Goal: Task Accomplishment & Management: Use online tool/utility

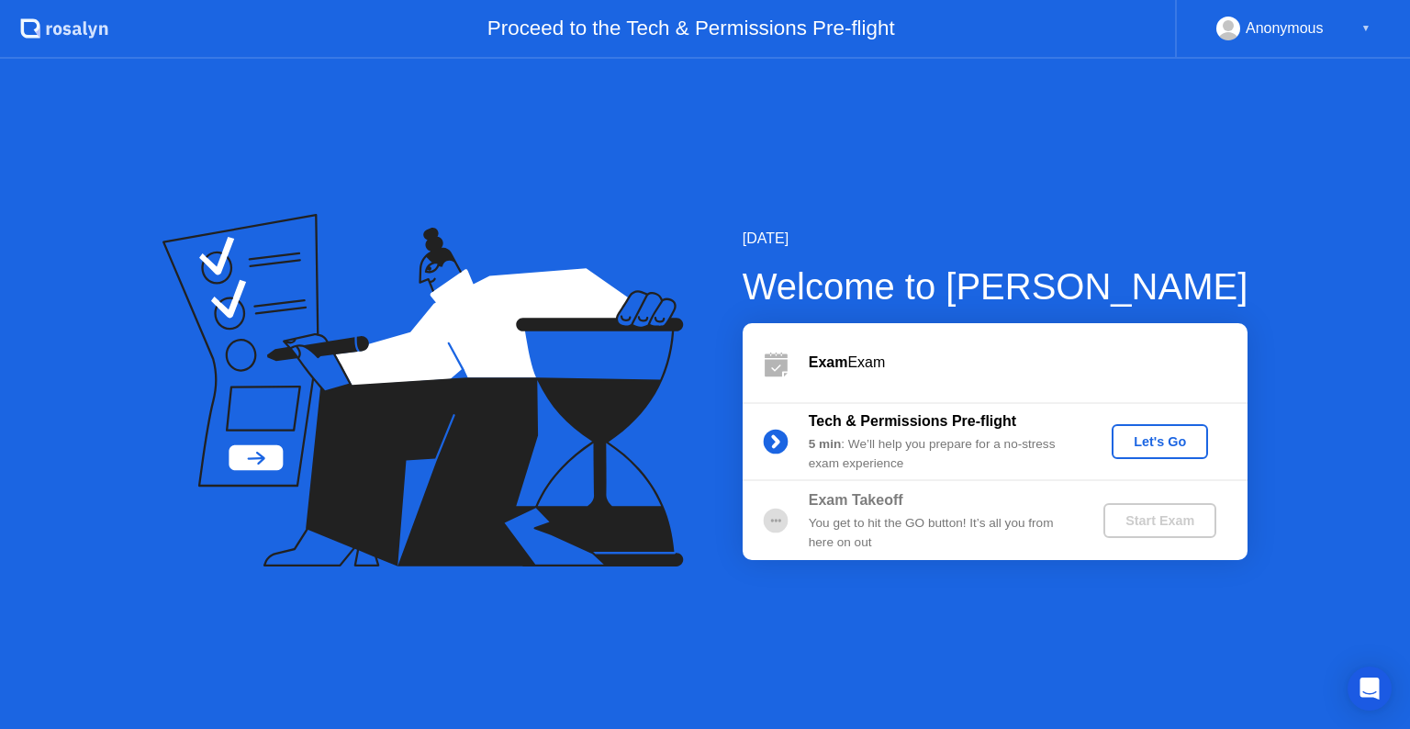
click at [1169, 448] on div "Let's Go" at bounding box center [1160, 441] width 82 height 15
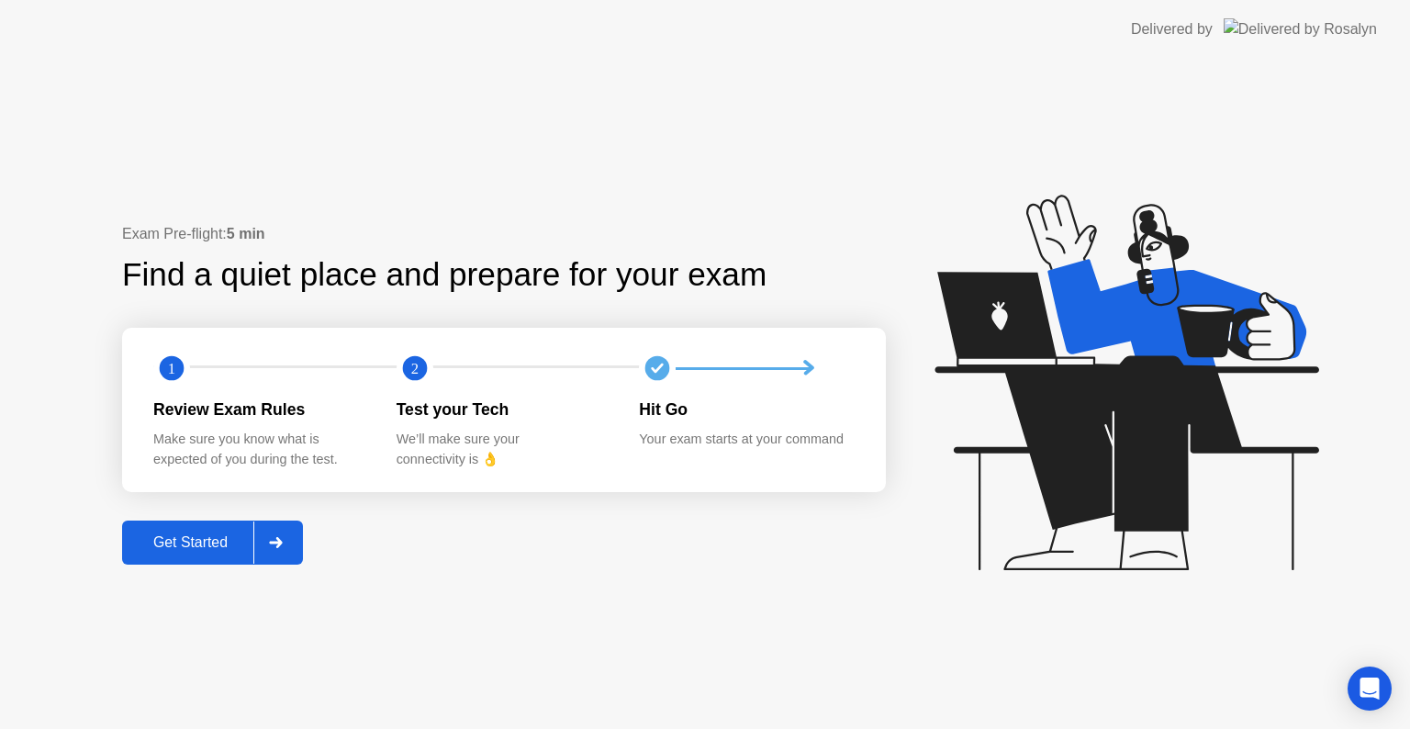
click at [185, 540] on div "Get Started" at bounding box center [191, 542] width 126 height 17
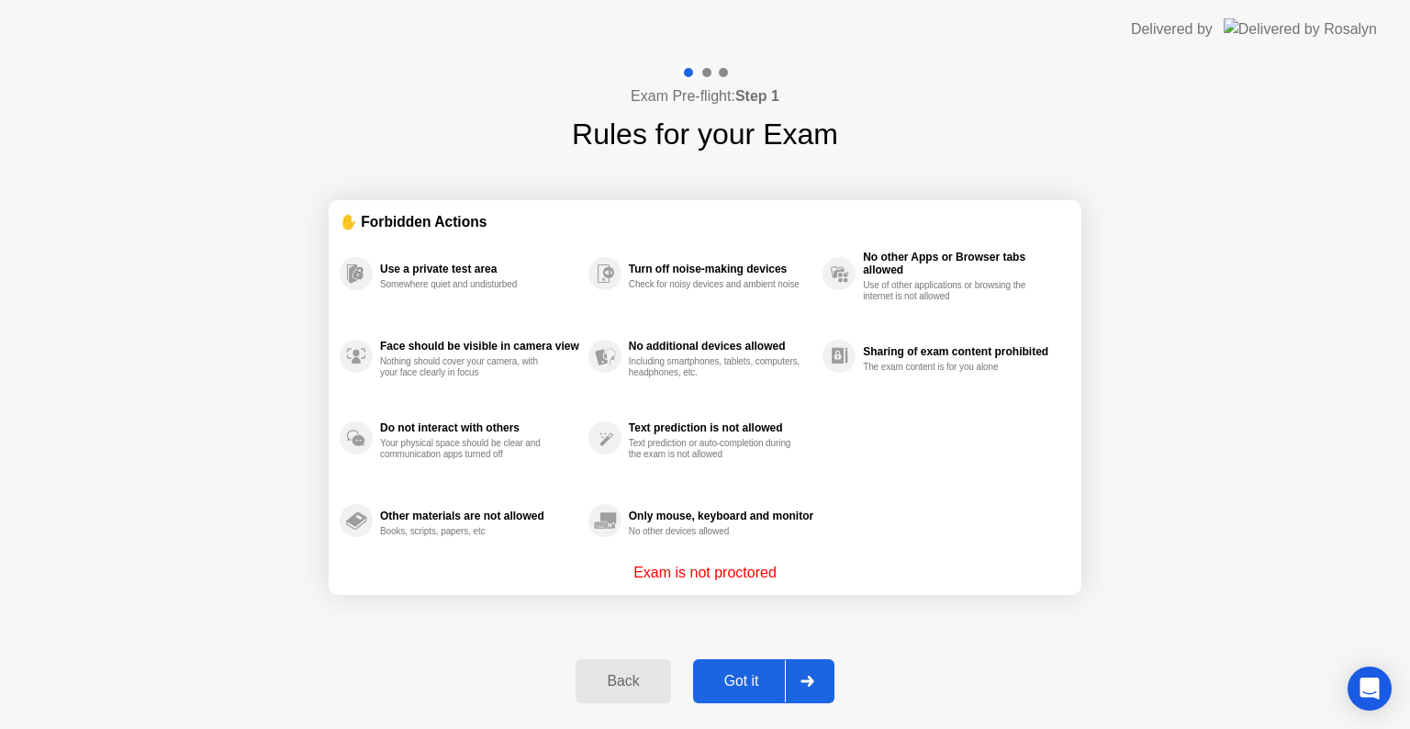
click at [741, 682] on div "Got it" at bounding box center [742, 681] width 86 height 17
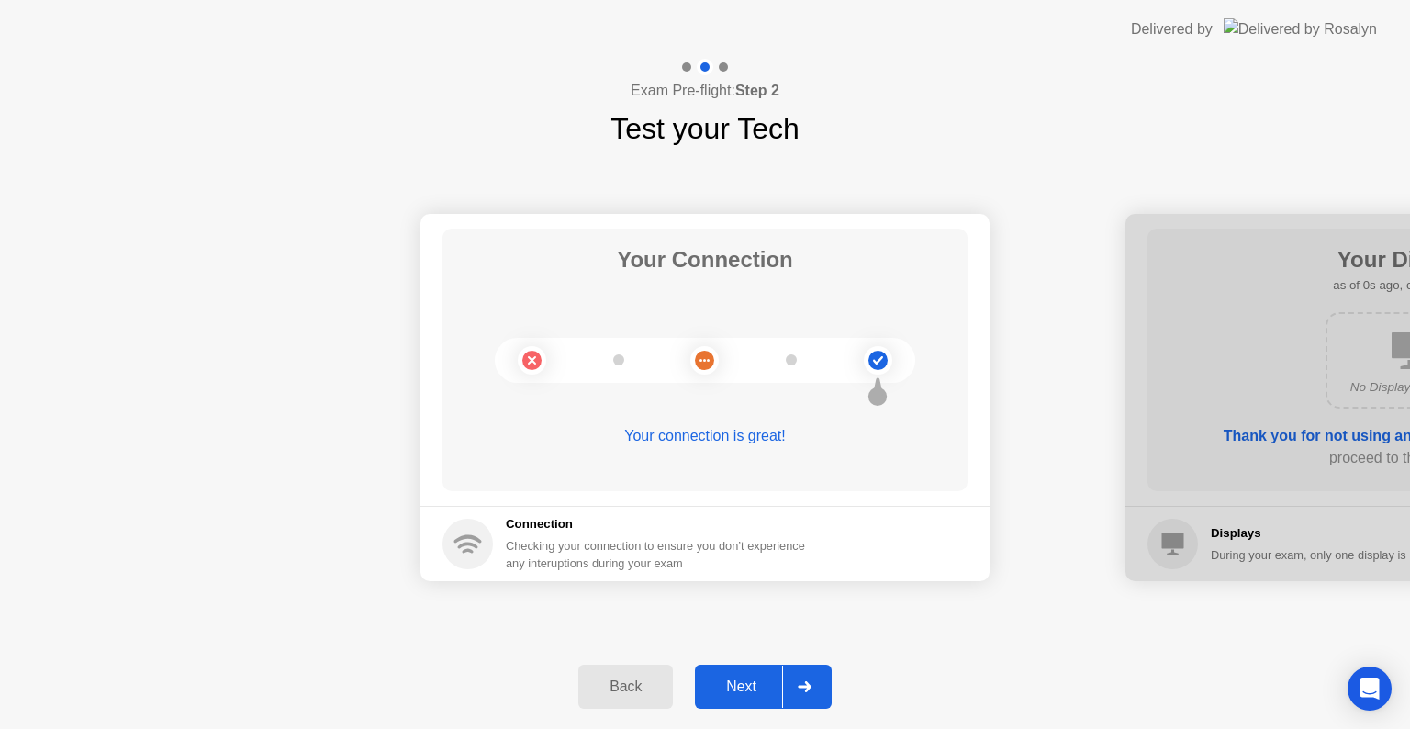
click at [752, 681] on div "Next" at bounding box center [741, 686] width 82 height 17
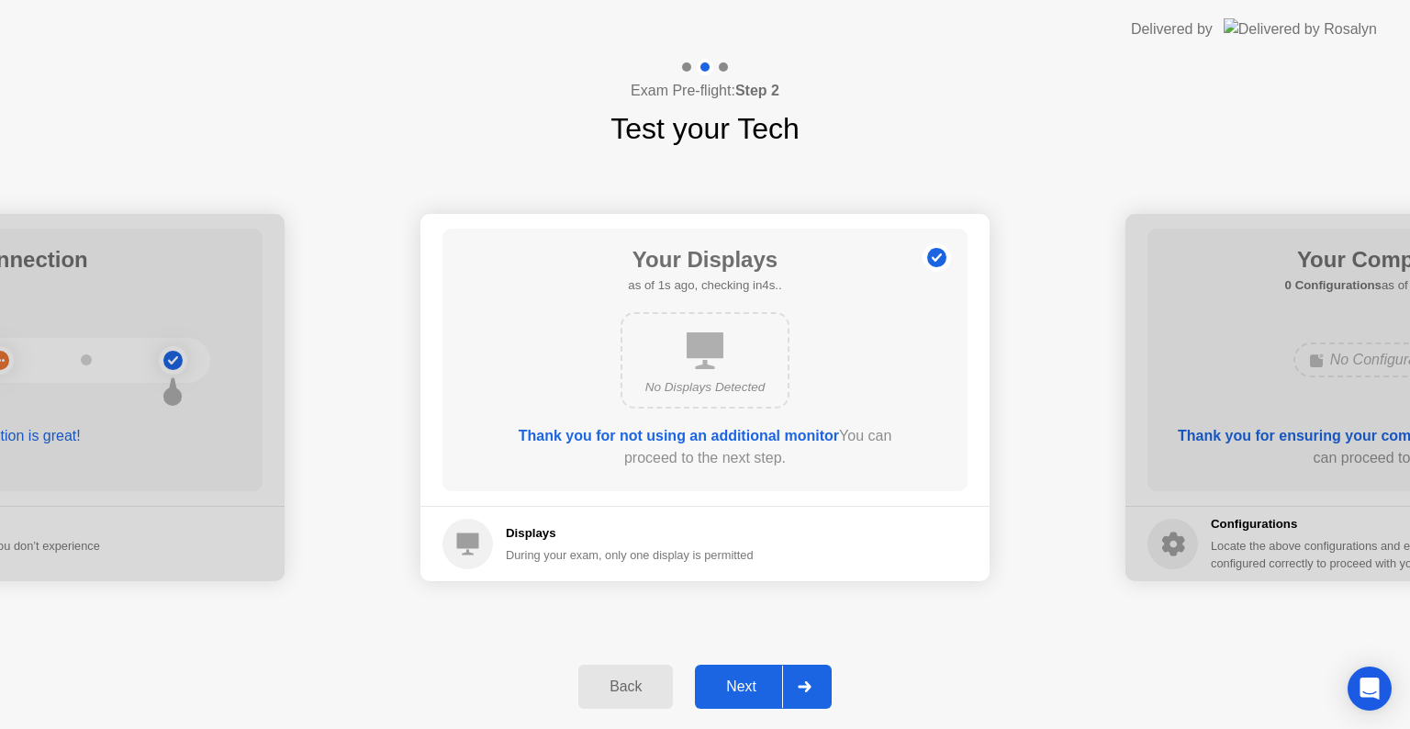
click at [752, 681] on div "Next" at bounding box center [741, 686] width 82 height 17
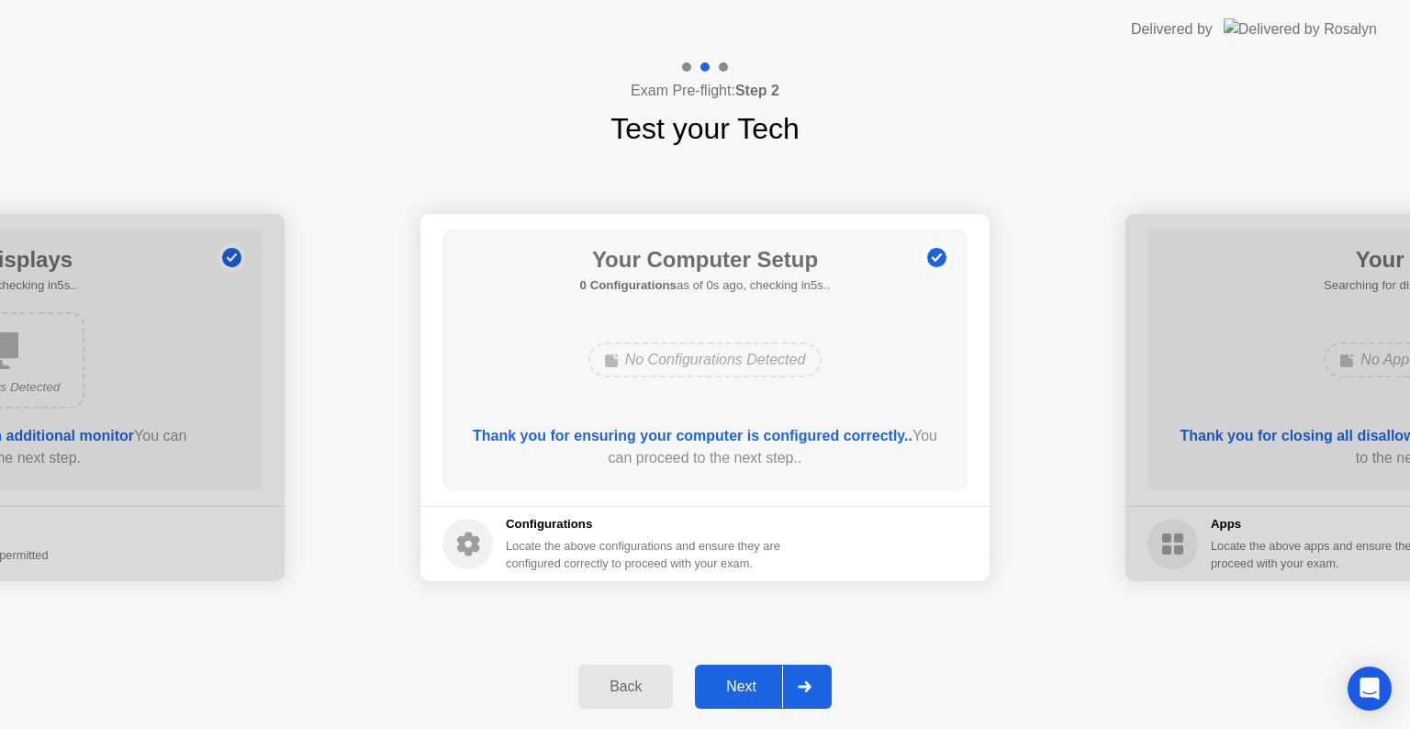
click at [752, 681] on div "Next" at bounding box center [741, 686] width 82 height 17
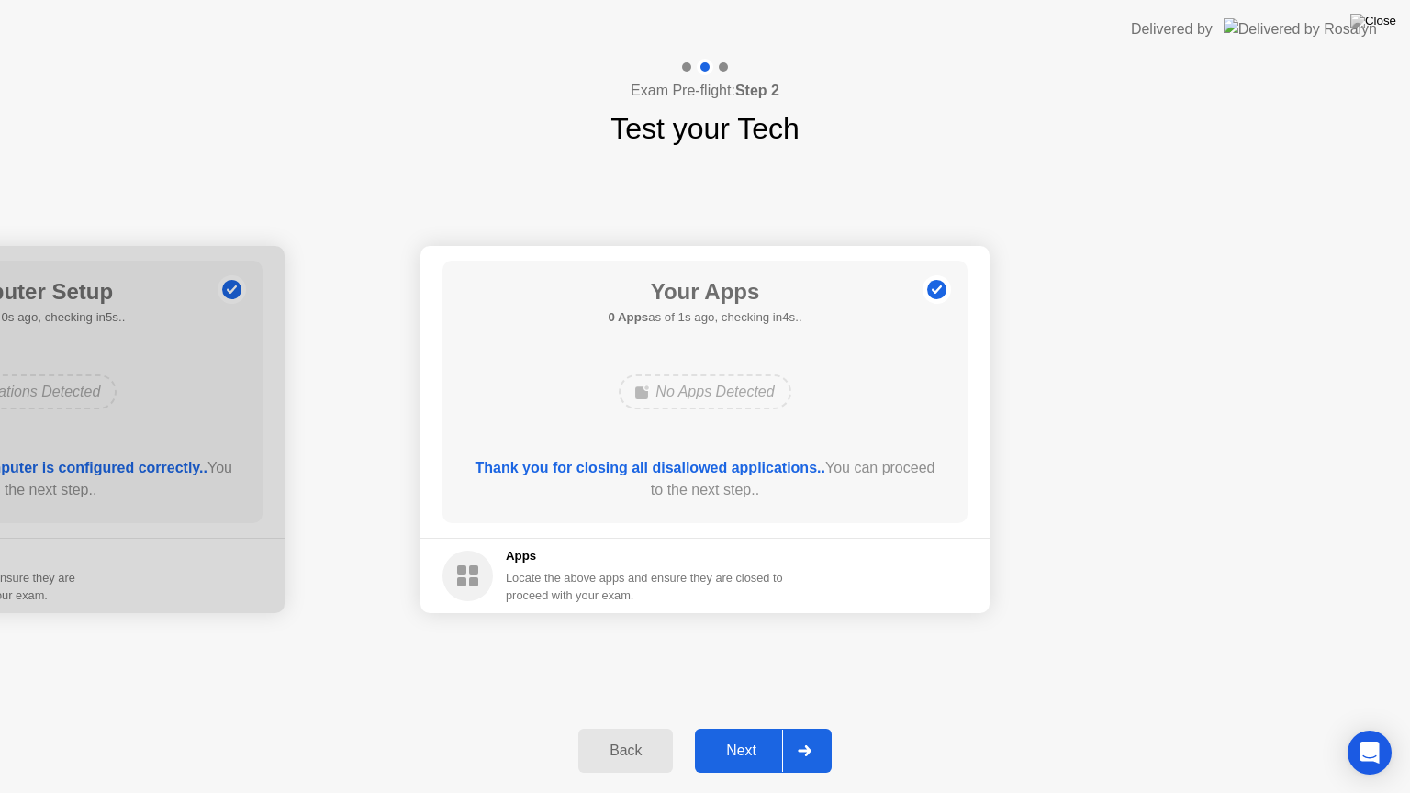
click at [731, 728] on div "Next" at bounding box center [741, 751] width 82 height 17
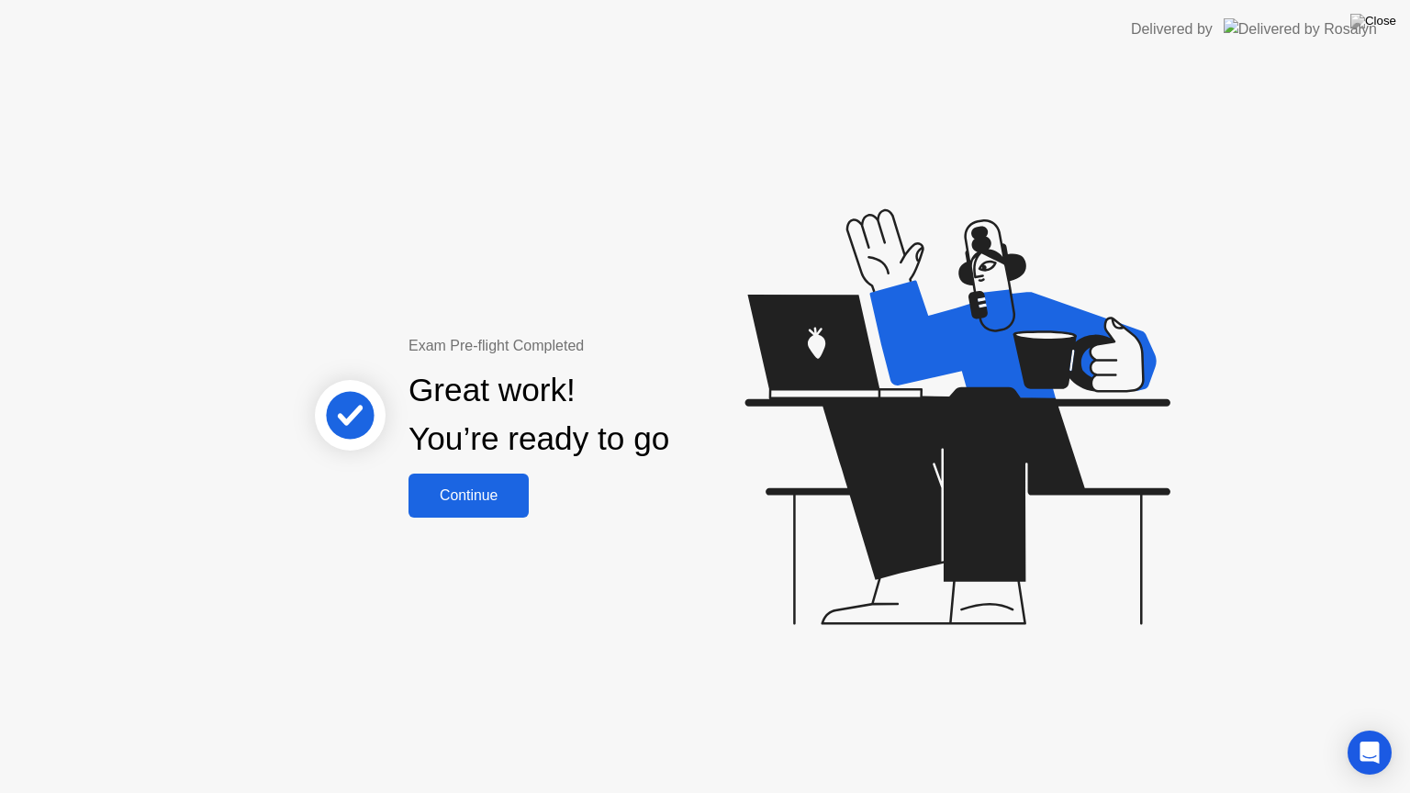
click at [486, 492] on div "Continue" at bounding box center [468, 495] width 109 height 17
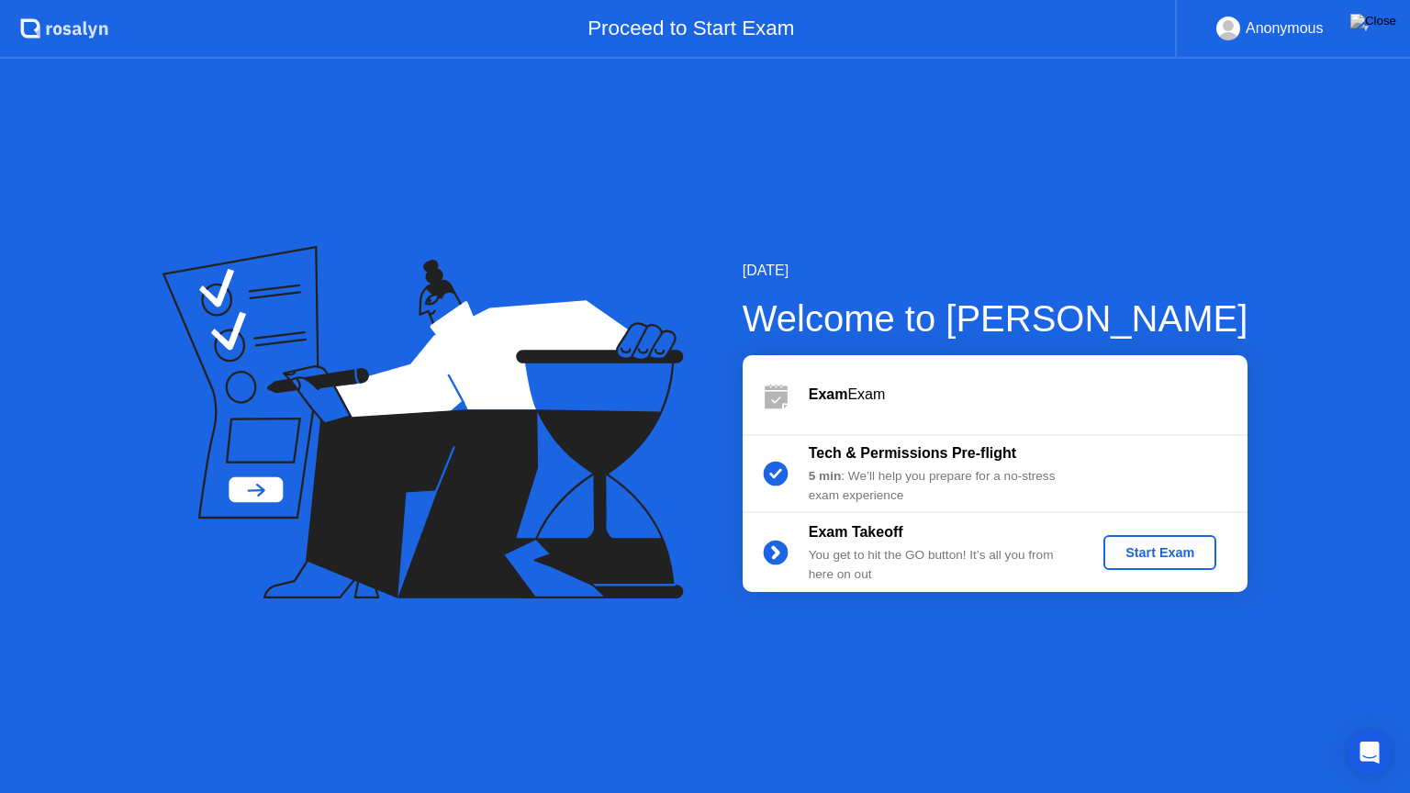
click at [1132, 558] on div "Start Exam" at bounding box center [1160, 552] width 98 height 15
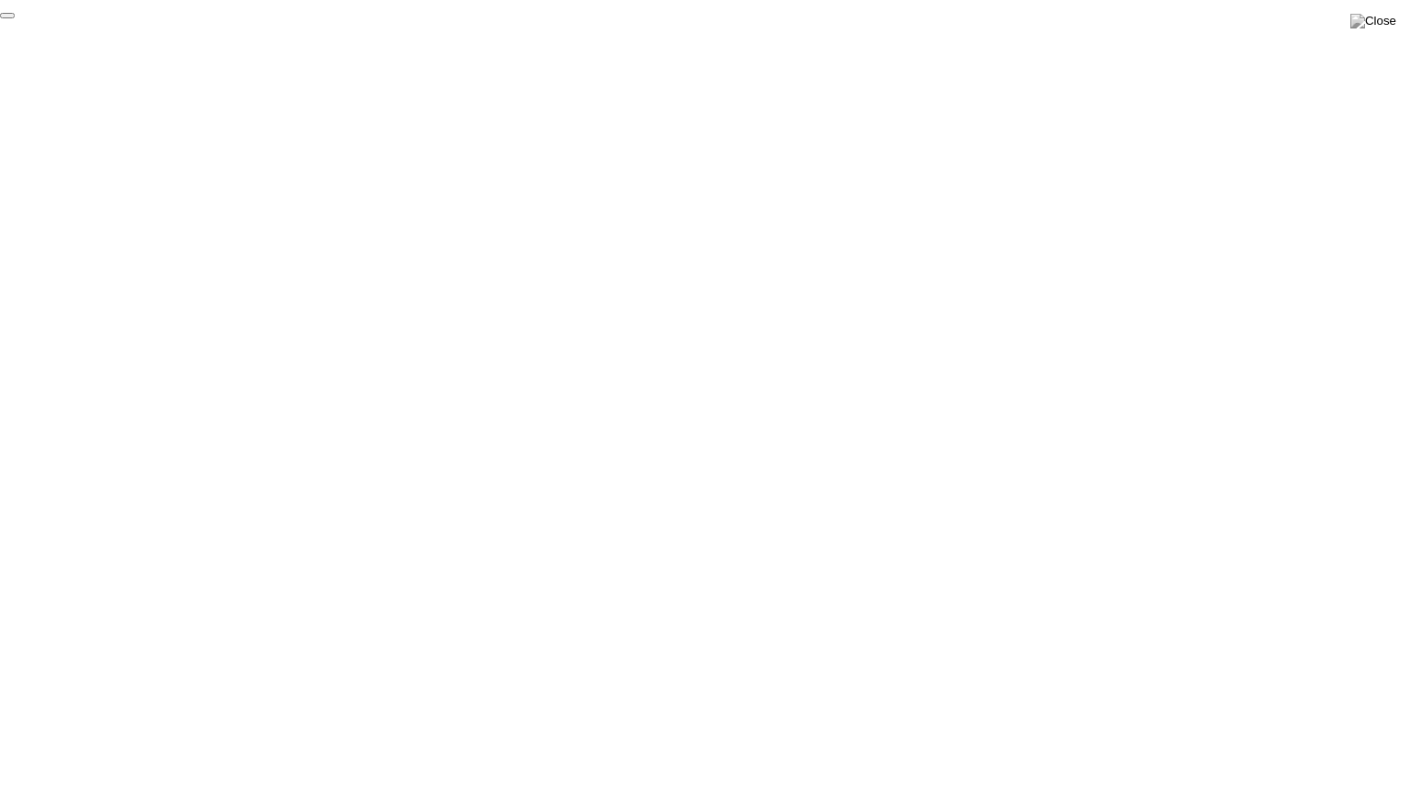
click div "End Proctoring Session"
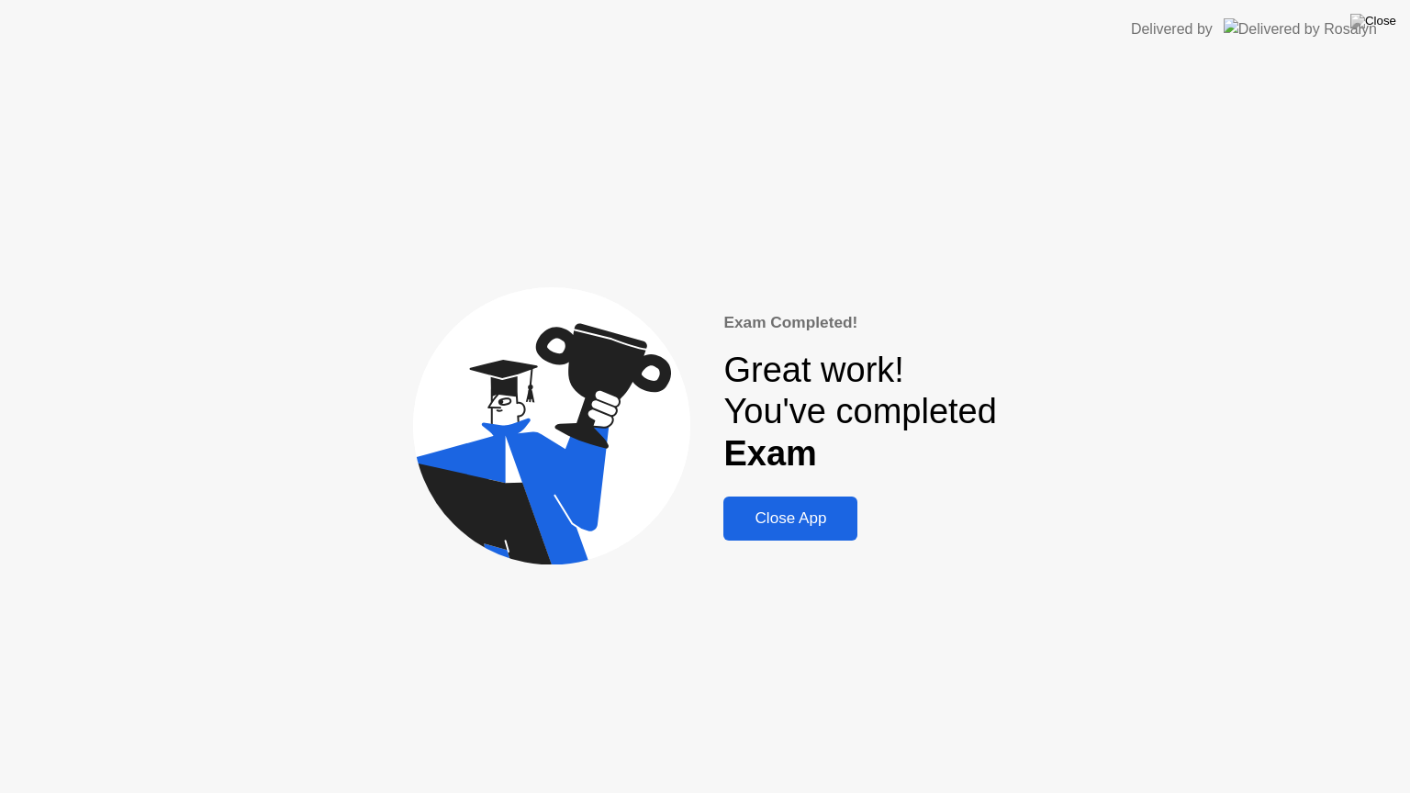
click at [826, 525] on div "Close App" at bounding box center [790, 518] width 123 height 18
